Goal: Find specific page/section: Find specific page/section

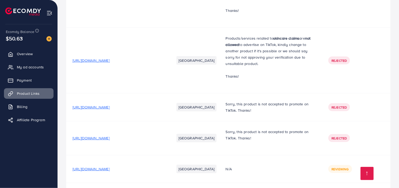
scroll to position [7399, 0]
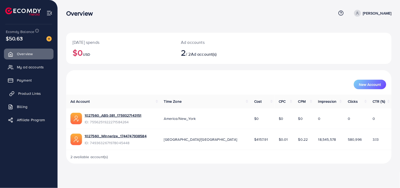
click at [30, 89] on link "Product Links" at bounding box center [29, 93] width 50 height 11
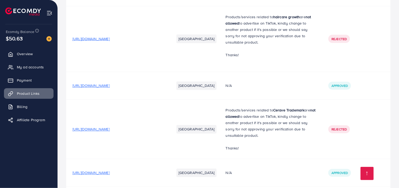
scroll to position [6504, 0]
